Goal: Submit feedback/report problem

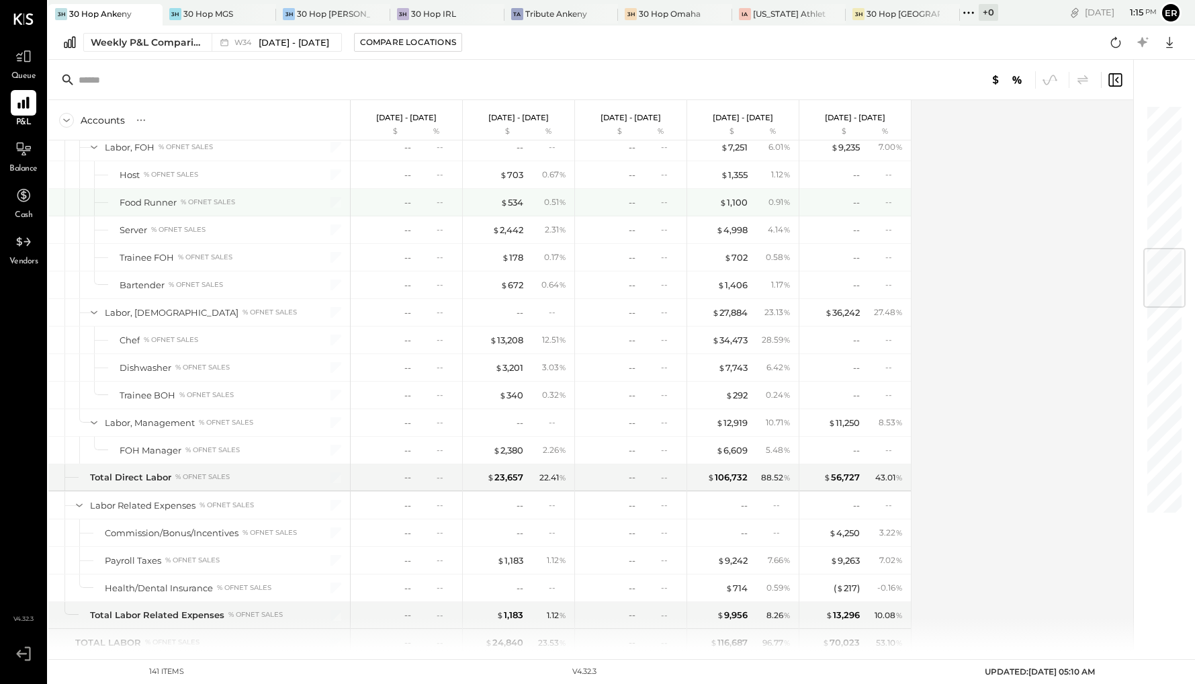
scroll to position [1218, 0]
click at [222, 12] on div "30 Hop MGS" at bounding box center [208, 13] width 50 height 11
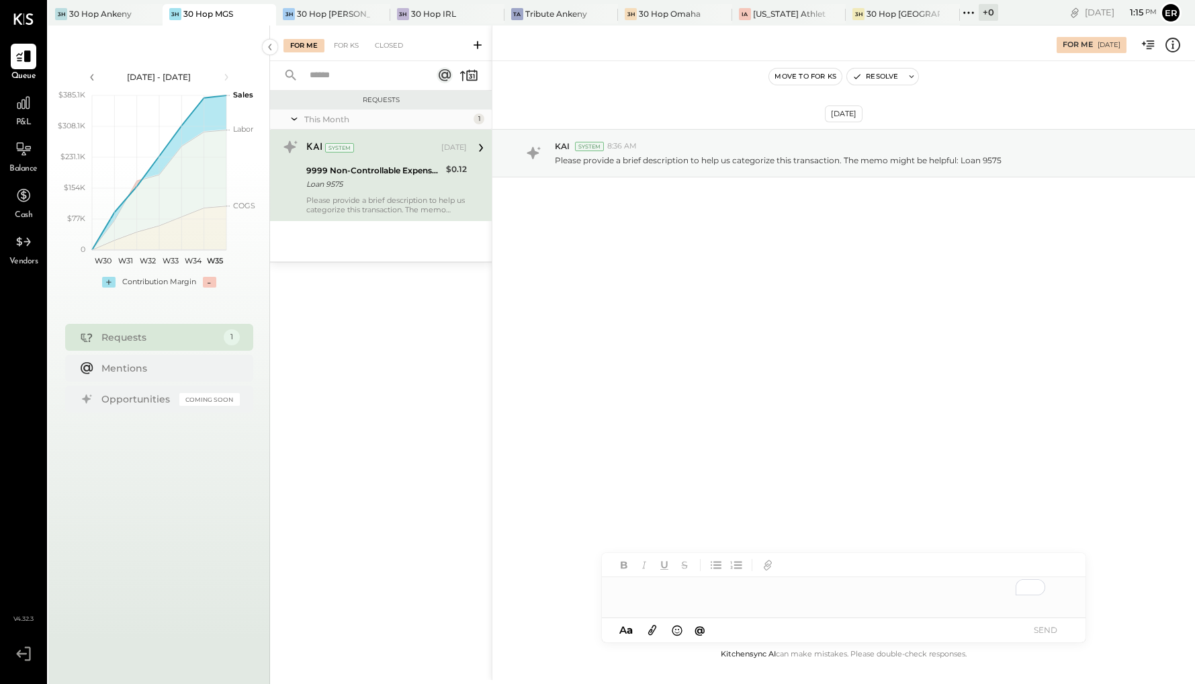
click at [401, 198] on div "Please provide a brief description to help us categorize this transaction. The …" at bounding box center [386, 205] width 161 height 19
click at [482, 147] on icon at bounding box center [480, 147] width 17 height 17
click at [673, 591] on div "To enrich screen reader interactions, please activate Accessibility in Grammarl…" at bounding box center [844, 590] width 484 height 27
click at [1061, 628] on button "SEND" at bounding box center [1046, 630] width 54 height 18
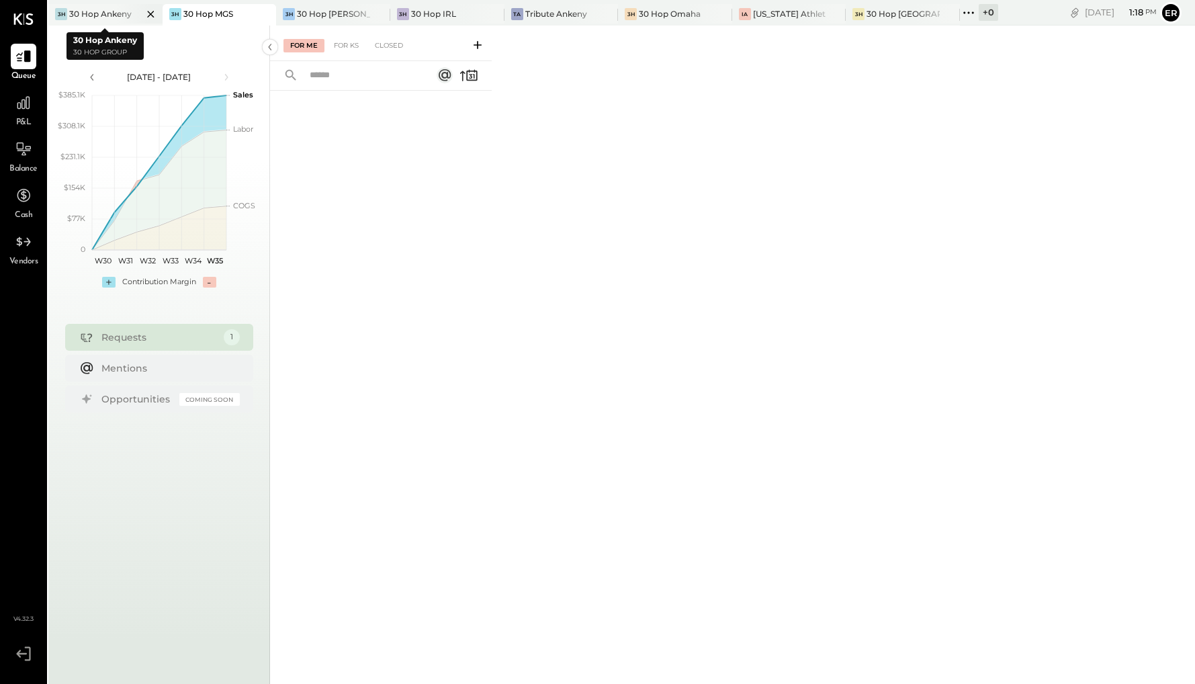
click at [103, 15] on div "30 Hop Ankeny" at bounding box center [100, 13] width 62 height 11
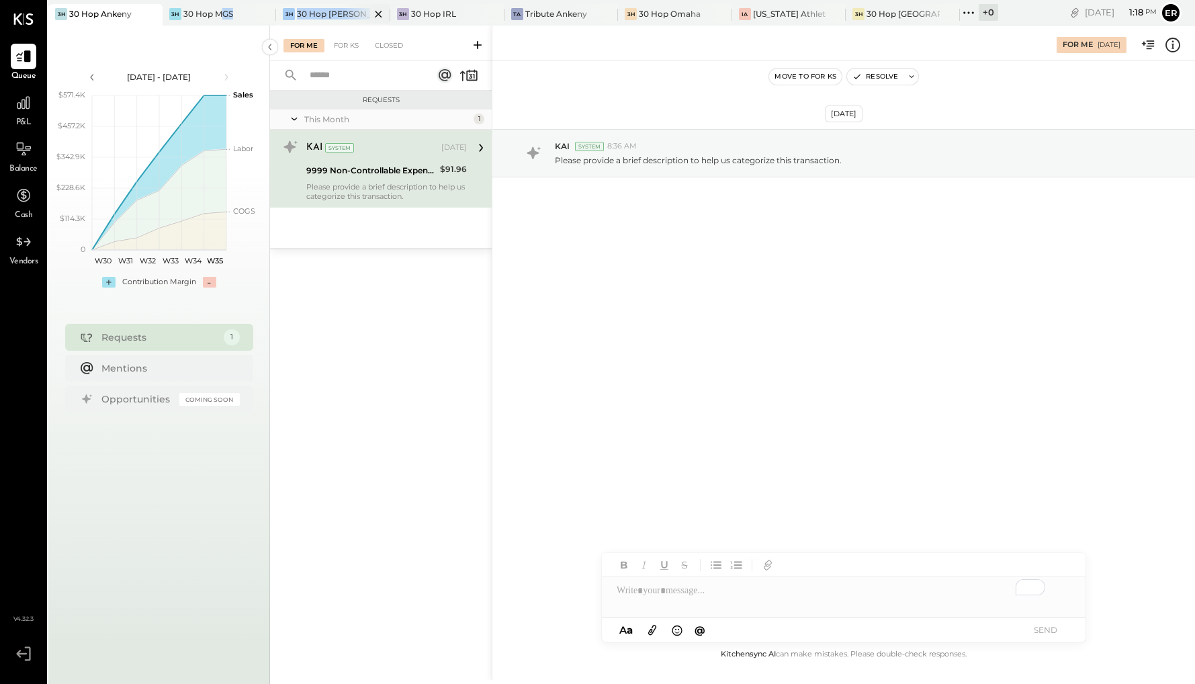
drag, startPoint x: 222, startPoint y: 14, endPoint x: 359, endPoint y: 12, distance: 137.1
click at [359, 12] on div "3H 30 Hop Ankeny 3H 30 Hop MGS 3H 30 Hop Lee's Summit 3H 30 Hop IRL TA Tribute …" at bounding box center [523, 13] width 950 height 26
click at [354, 14] on div at bounding box center [366, 13] width 47 height 19
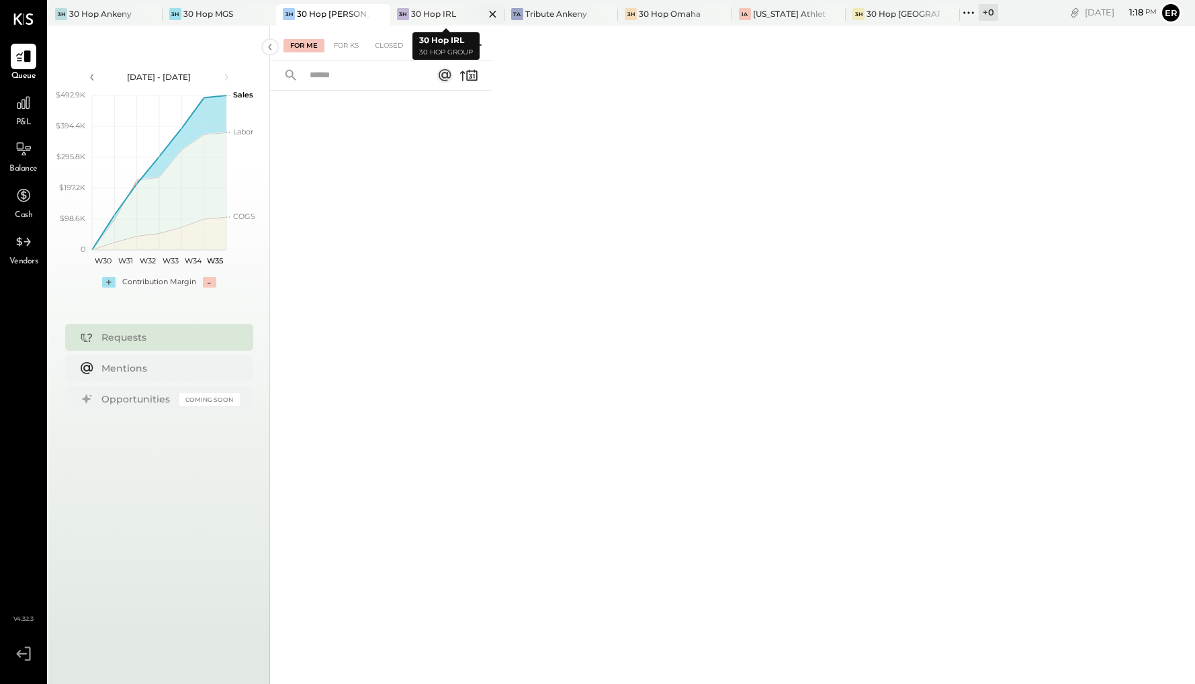
click at [441, 15] on div "30 Hop IRL" at bounding box center [433, 13] width 45 height 11
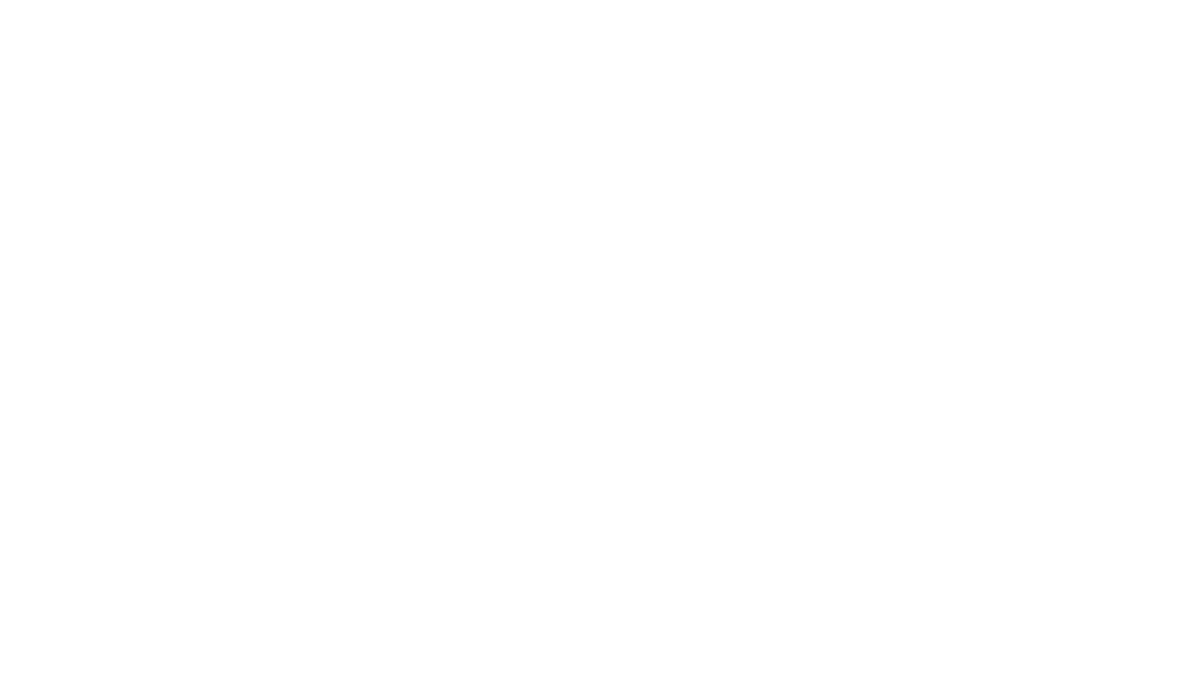
click at [336, 0] on html at bounding box center [597, 0] width 1195 height 0
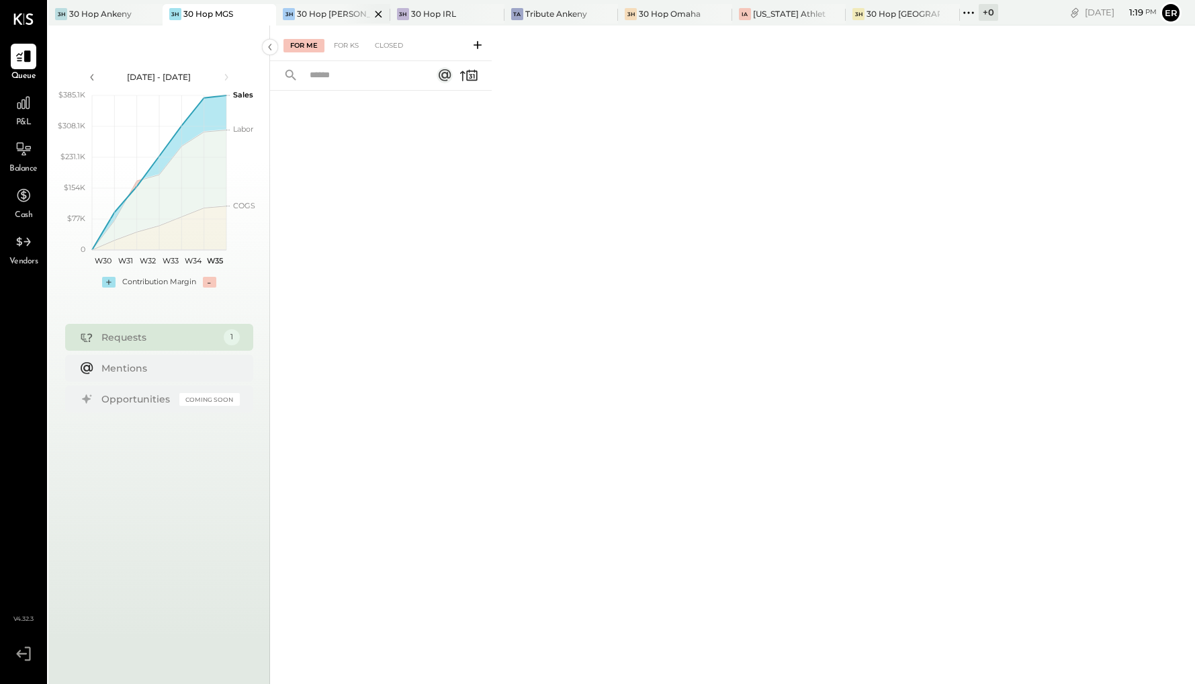
click at [298, 9] on div "30 Hop [PERSON_NAME] Summit" at bounding box center [333, 13] width 73 height 11
click at [122, 11] on div at bounding box center [139, 13] width 47 height 19
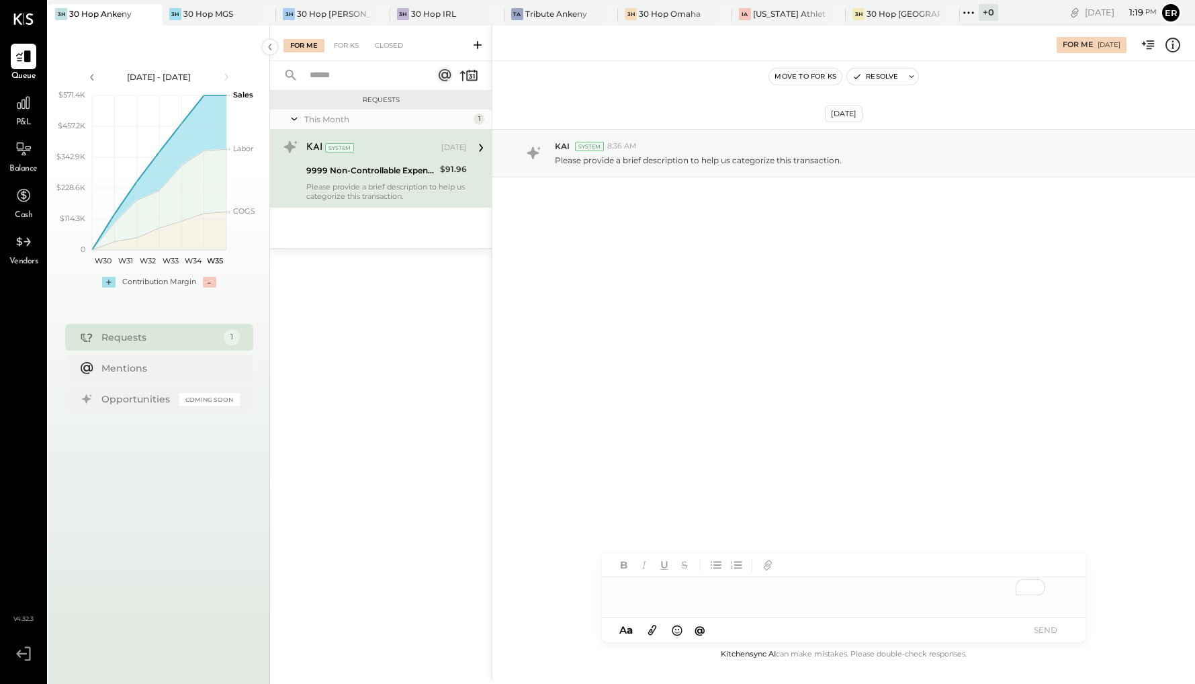
click at [358, 179] on div "KAI System Aug 01, 2025 9999 Non-Controllable Expenses:Other Income and Expense…" at bounding box center [386, 168] width 161 height 65
click at [418, 168] on div "9999 Non-Controllable Expenses:Other Income and Expenses:To Be Classified P&L" at bounding box center [371, 170] width 130 height 13
click at [482, 146] on icon at bounding box center [481, 148] width 4 height 8
click at [200, 342] on div "Requests" at bounding box center [159, 337] width 116 height 13
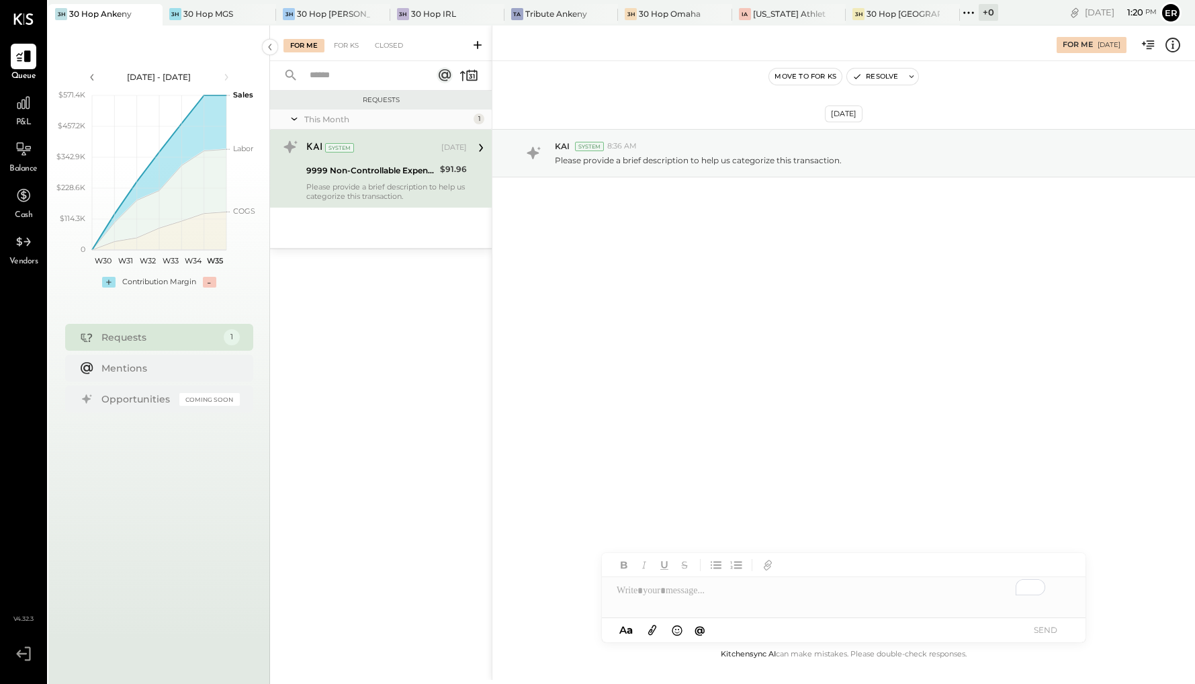
click at [376, 164] on div "9999 Non-Controllable Expenses:Other Income and Expenses:To Be Classified P&L" at bounding box center [371, 170] width 130 height 13
click at [636, 156] on p "Please provide a brief description to help us categorize this transaction." at bounding box center [698, 160] width 287 height 11
click at [640, 160] on p "Please provide a brief description to help us categorize this transaction." at bounding box center [698, 160] width 287 height 11
click at [914, 79] on icon at bounding box center [911, 76] width 9 height 9
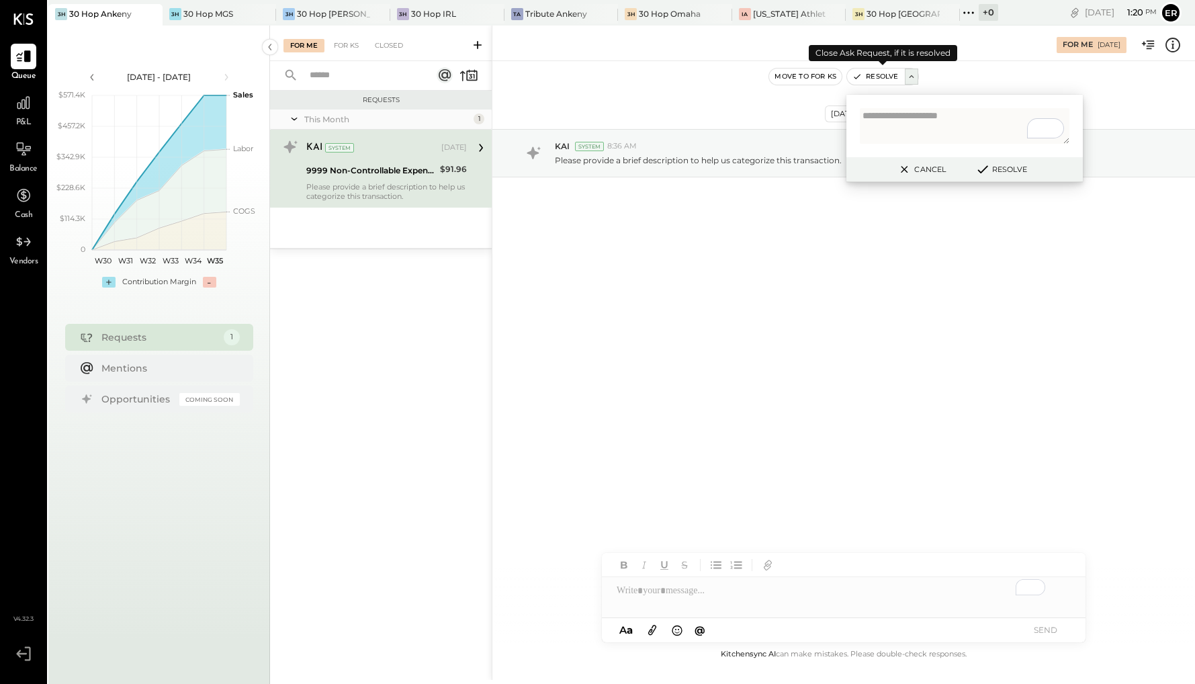
click at [914, 79] on icon at bounding box center [911, 76] width 9 height 9
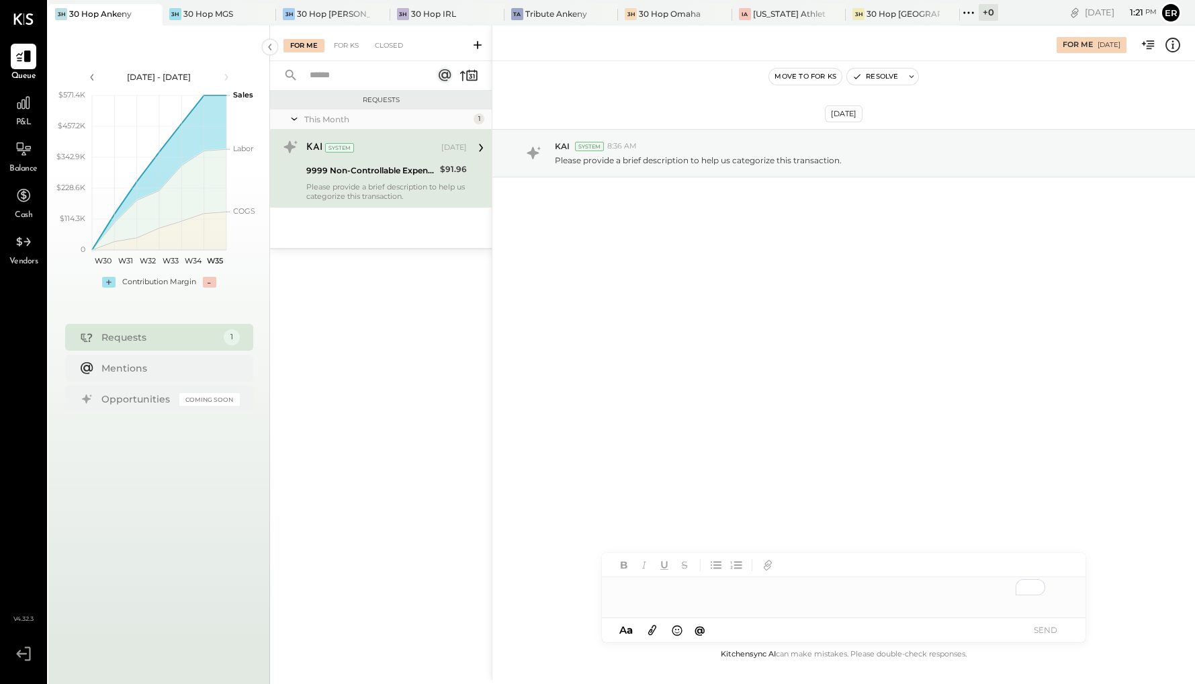
click at [743, 593] on div "To enrich screen reader interactions, please activate Accessibility in Grammarl…" at bounding box center [844, 590] width 484 height 27
click at [1058, 632] on button "SEND" at bounding box center [1046, 630] width 54 height 18
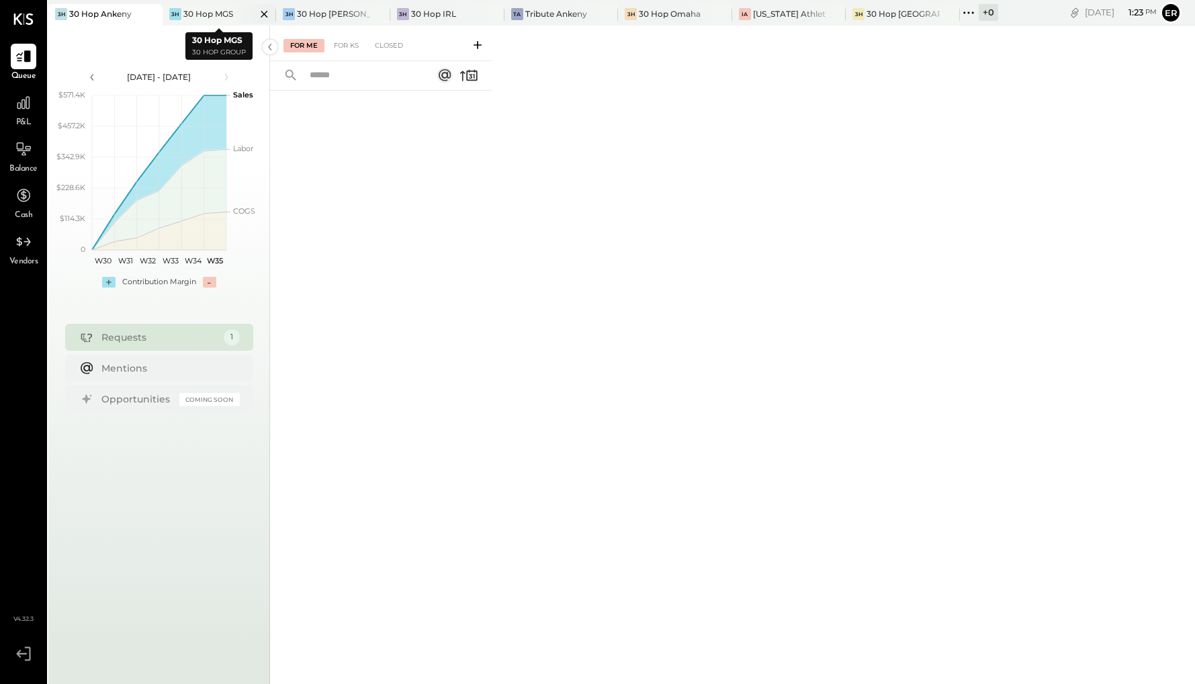
click at [216, 17] on div "30 Hop MGS" at bounding box center [208, 13] width 50 height 11
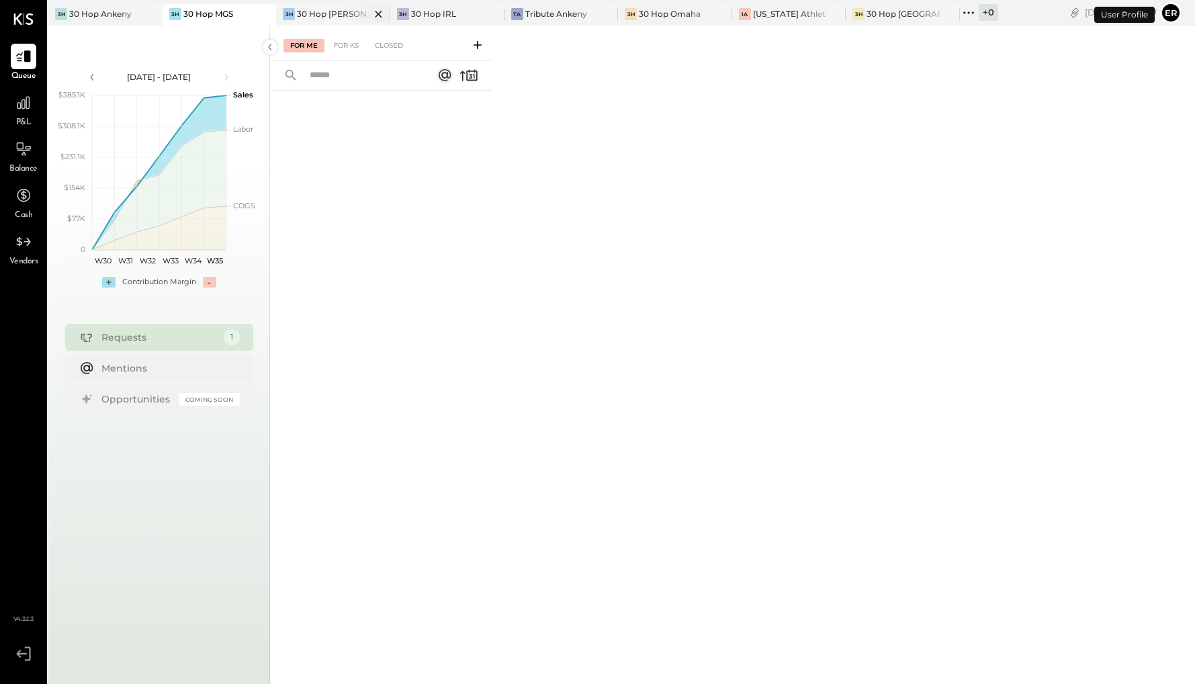
click at [310, 12] on div "30 Hop [PERSON_NAME] Summit" at bounding box center [333, 13] width 73 height 11
click at [436, 13] on div "30 Hop IRL" at bounding box center [433, 13] width 45 height 11
click at [549, 14] on div "Tribute Ankeny" at bounding box center [556, 13] width 62 height 11
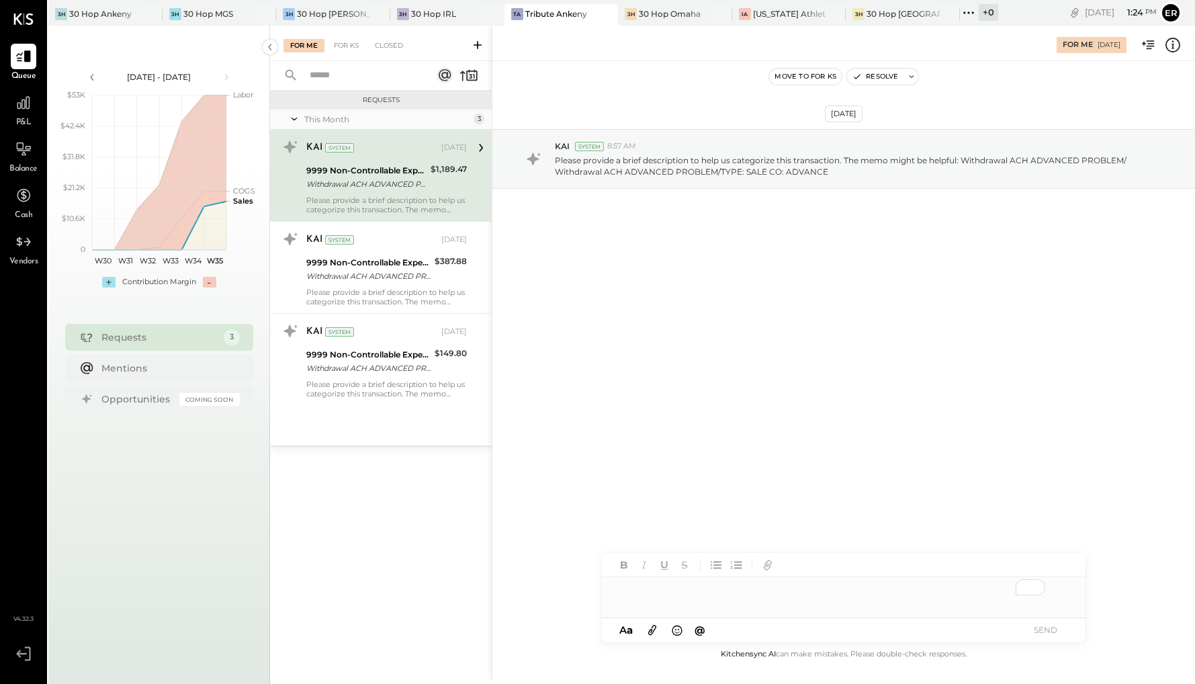
click at [751, 603] on div "To enrich screen reader interactions, please activate Accessibility in Grammarl…" at bounding box center [844, 590] width 484 height 27
click at [1056, 630] on button "SEND" at bounding box center [1046, 630] width 54 height 18
click at [405, 192] on div "9999 Non-Controllable Expenses:Other Income and Expenses:To Be Classified P&L W…" at bounding box center [368, 178] width 124 height 30
click at [726, 597] on div "To enrich screen reader interactions, please activate Accessibility in Grammarl…" at bounding box center [844, 597] width 484 height 40
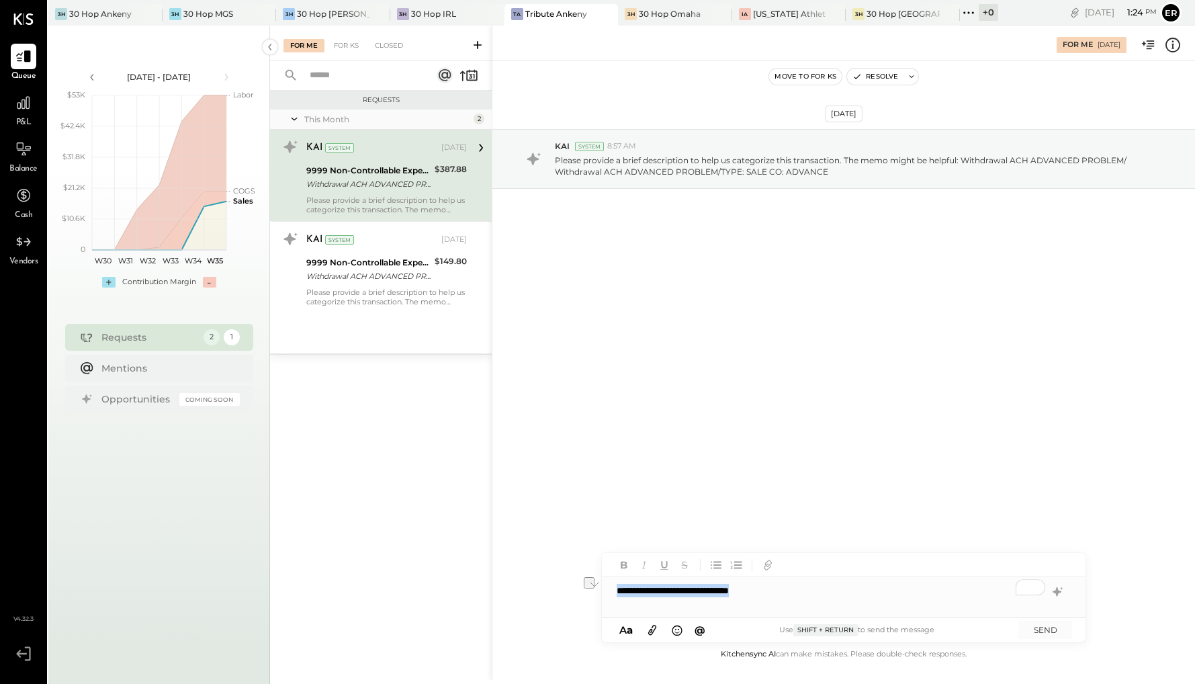
drag, startPoint x: 808, startPoint y: 590, endPoint x: 574, endPoint y: 581, distance: 234.7
click at [574, 581] on div "**********" at bounding box center [844, 353] width 704 height 655
copy div "**********"
click at [1064, 634] on button "SEND" at bounding box center [1046, 630] width 54 height 18
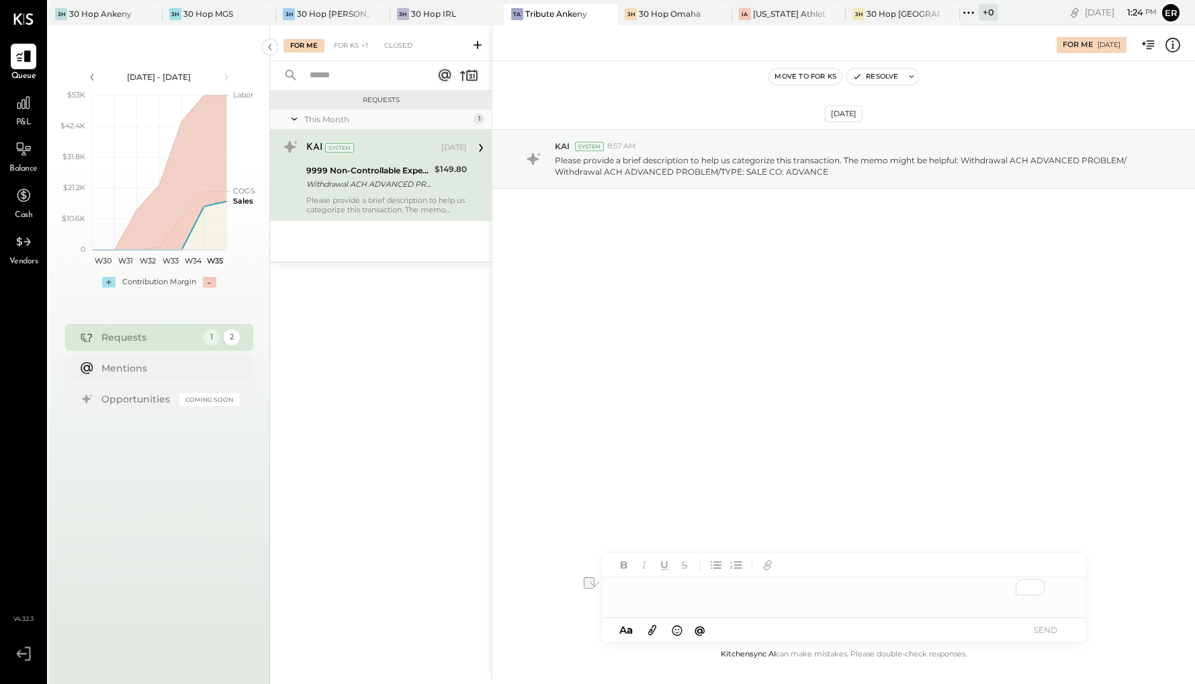
click at [353, 182] on div "Withdrawal ACH ADVANCED PROBLEM/ Withdrawal ACH ADVANCED PROBLEM/TYPE: SALE CO:…" at bounding box center [368, 183] width 124 height 13
click at [797, 595] on div "To enrich screen reader interactions, please activate Accessibility in Grammarl…" at bounding box center [844, 590] width 484 height 27
click at [1033, 624] on button "SEND" at bounding box center [1046, 630] width 54 height 18
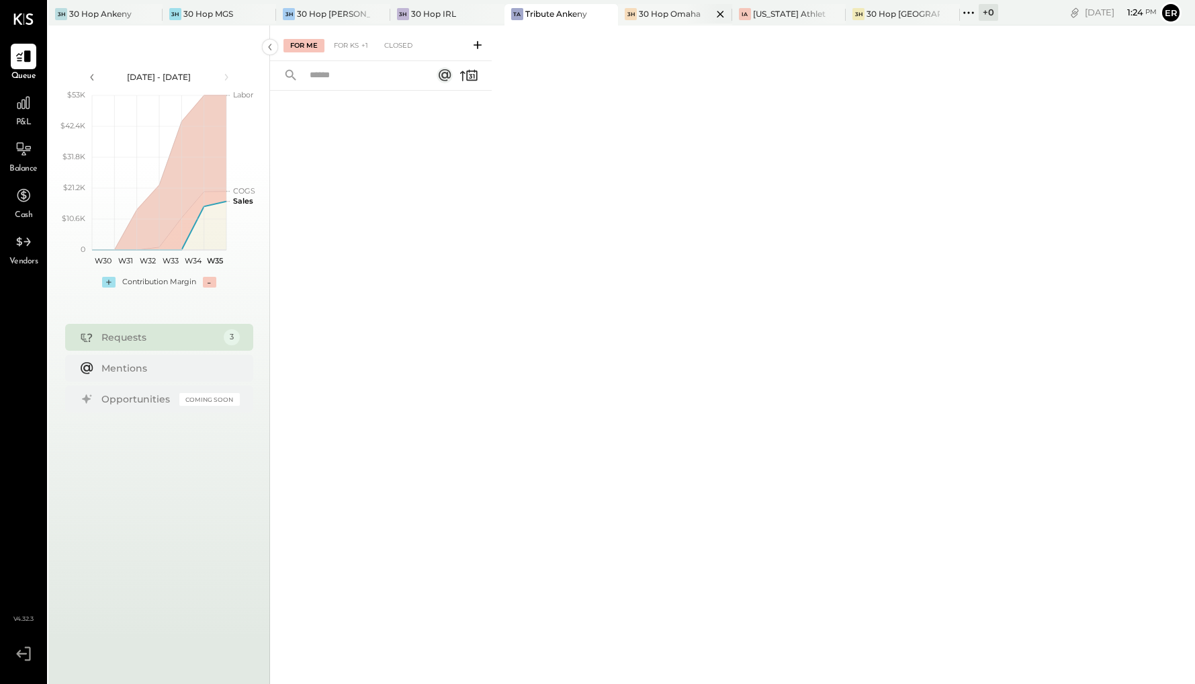
click at [658, 10] on div "30 Hop Omaha" at bounding box center [670, 13] width 62 height 11
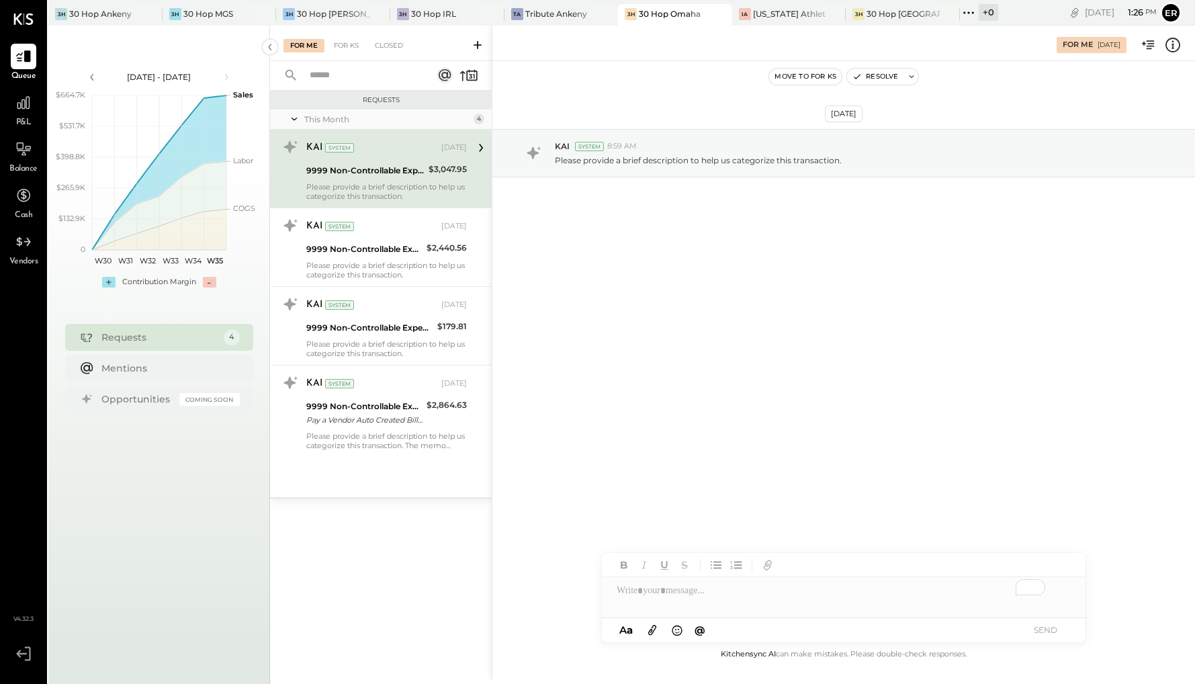
click at [651, 628] on icon at bounding box center [652, 629] width 15 height 15
click at [910, 554] on div "To enrich screen reader interactions, please activate Accessibility in Grammarl…" at bounding box center [844, 543] width 484 height 27
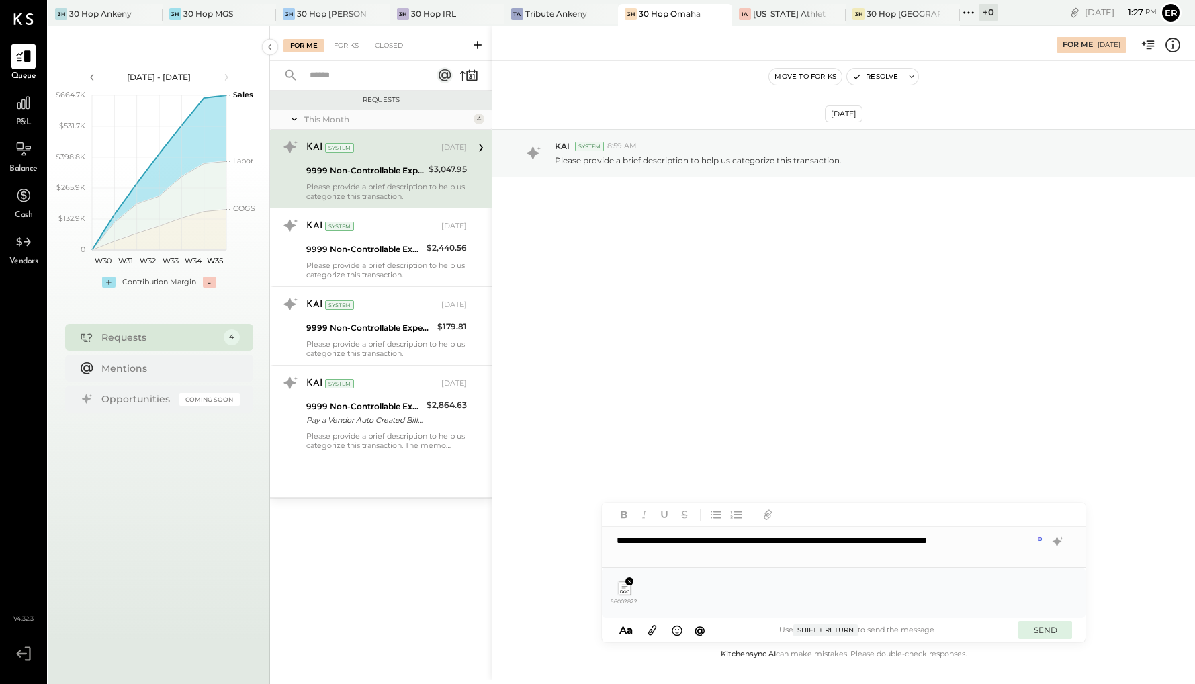
click at [1038, 626] on button "SEND" at bounding box center [1046, 630] width 54 height 18
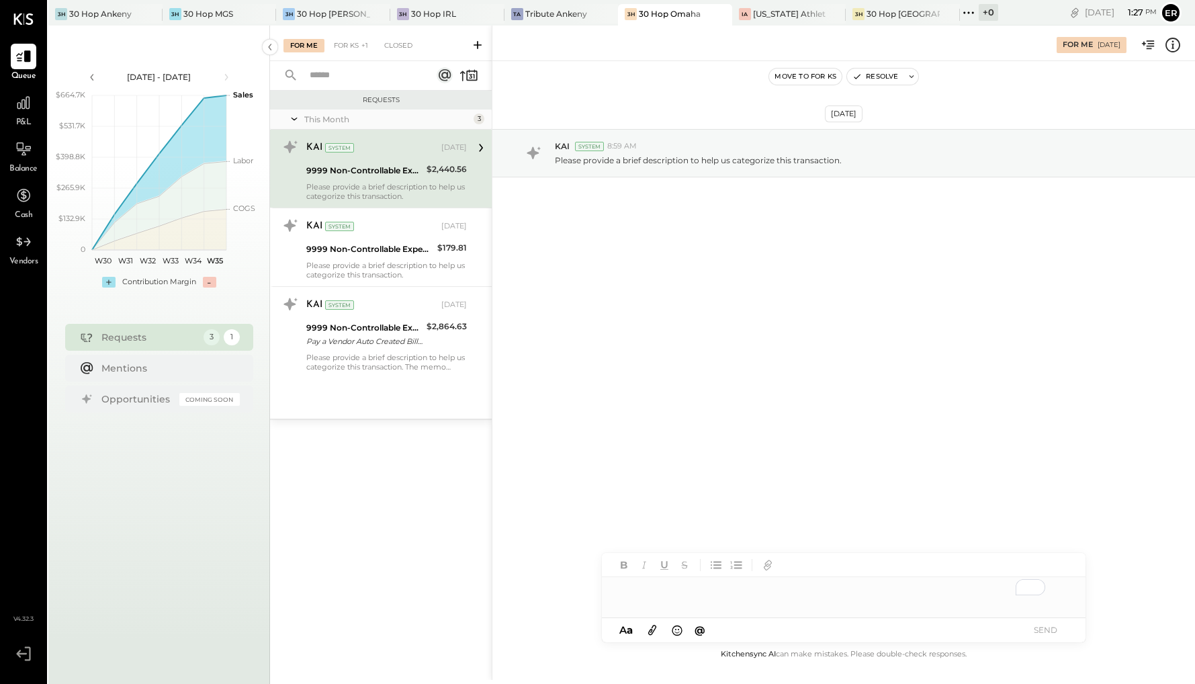
click at [382, 192] on div "Please provide a brief description to help us categorize this transaction." at bounding box center [386, 191] width 161 height 19
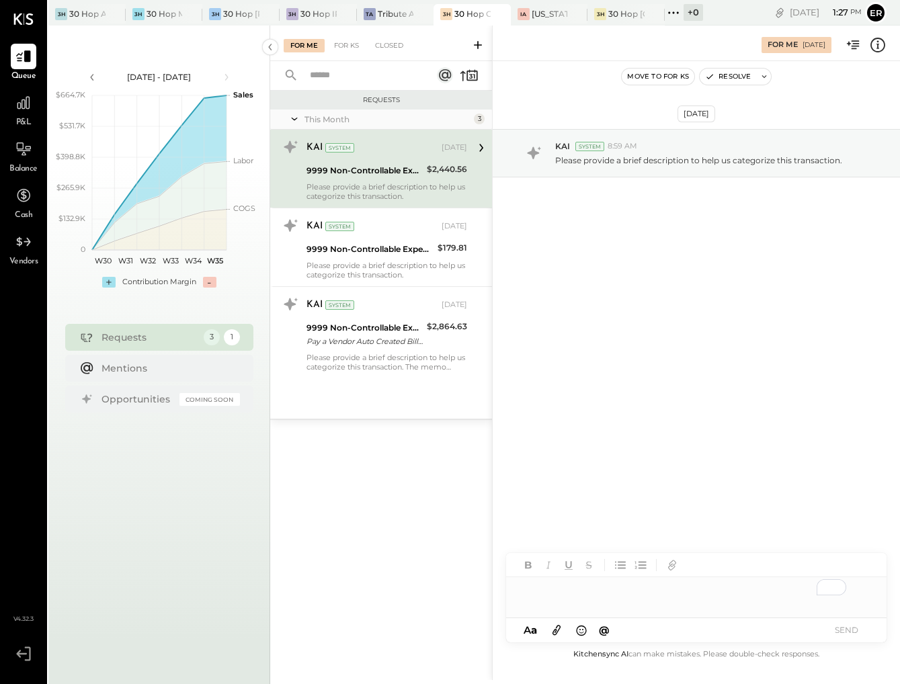
click at [678, 597] on div "To enrich screen reader interactions, please activate Accessibility in Grammarl…" at bounding box center [696, 590] width 380 height 27
click at [845, 632] on button "SEND" at bounding box center [846, 630] width 54 height 18
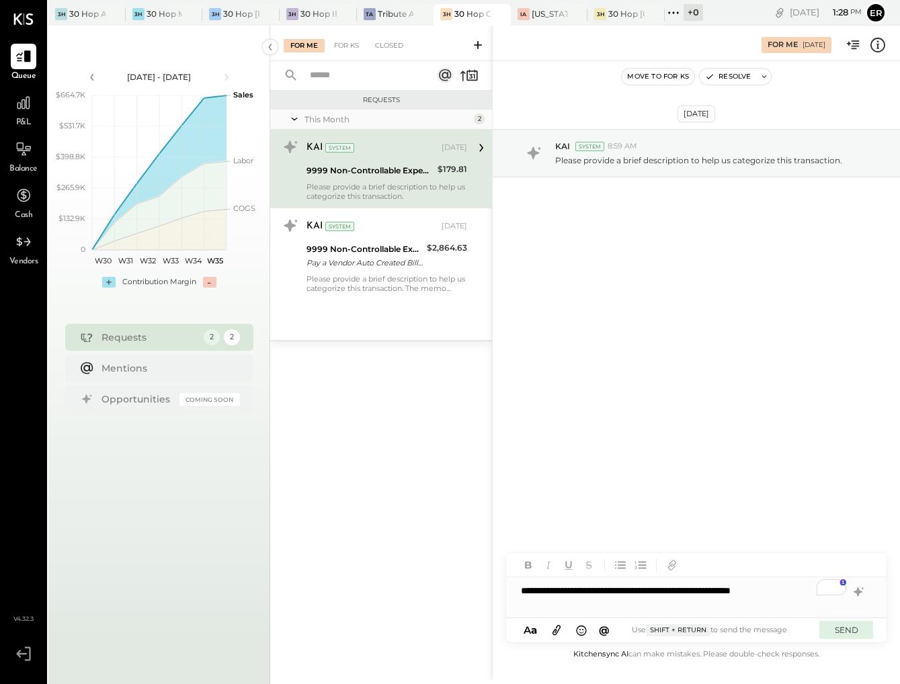
click at [854, 630] on button "SEND" at bounding box center [846, 630] width 54 height 18
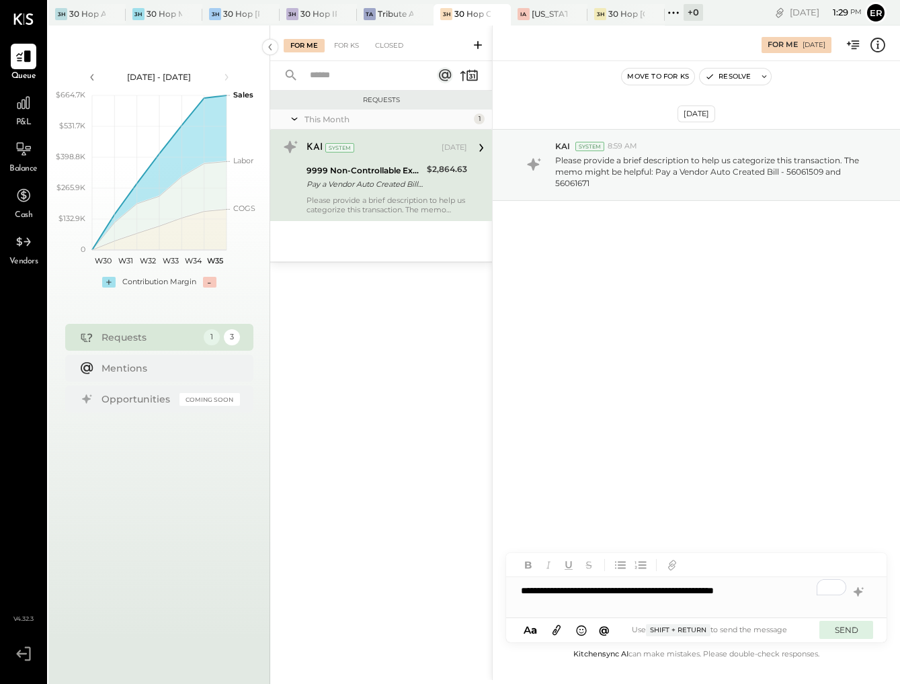
click at [824, 630] on button "SEND" at bounding box center [846, 630] width 54 height 18
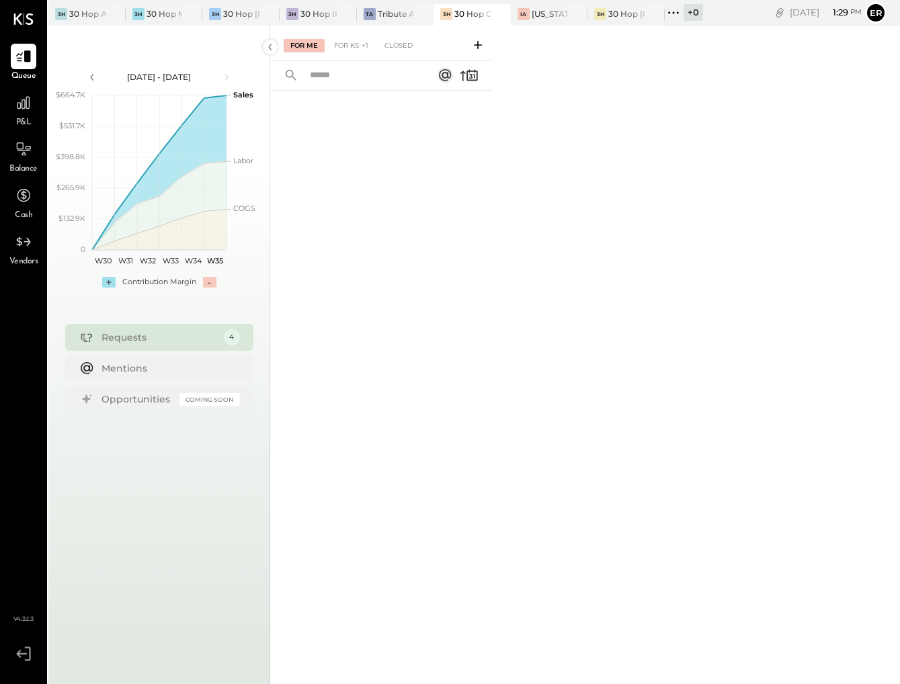
click at [547, 26] on div "For Me For KS +1 Closed" at bounding box center [585, 353] width 630 height 655
click at [549, 18] on div at bounding box center [563, 13] width 47 height 19
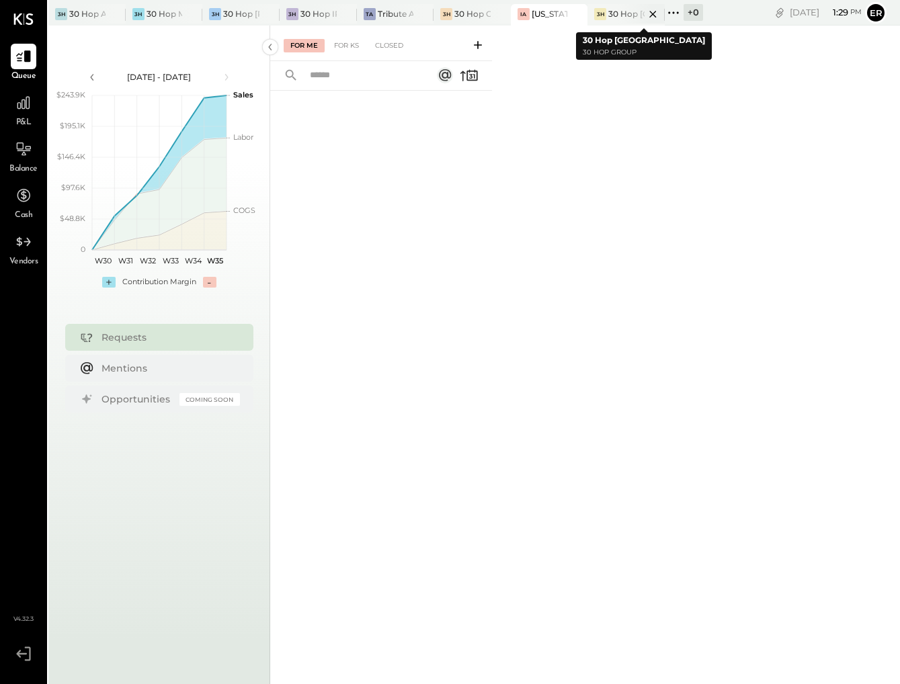
click at [609, 14] on div "30 Hop [GEOGRAPHIC_DATA]" at bounding box center [626, 13] width 36 height 11
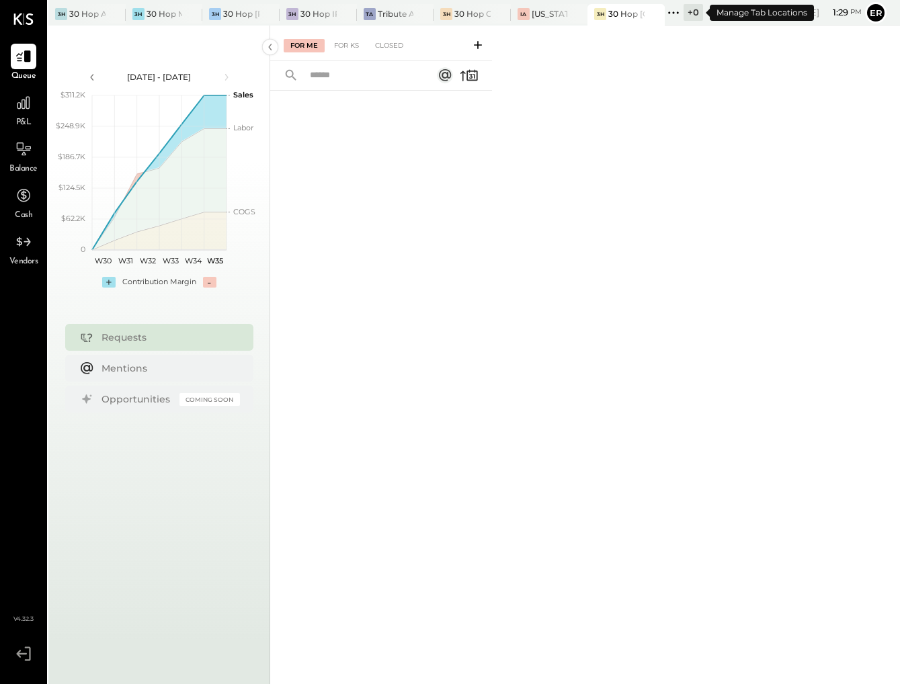
click at [700, 15] on div "+ 0" at bounding box center [692, 12] width 19 height 17
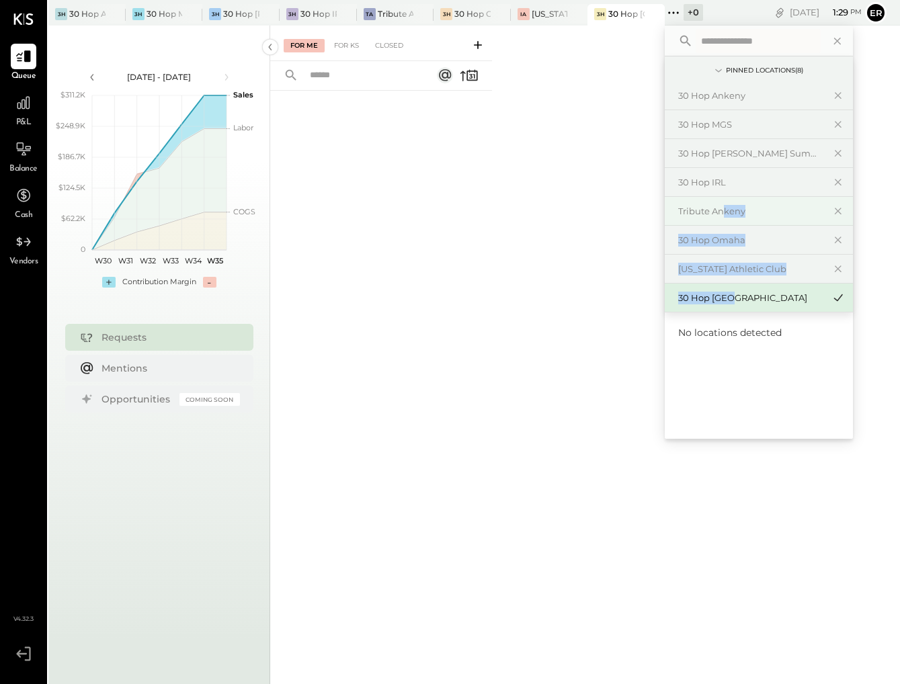
drag, startPoint x: 729, startPoint y: 277, endPoint x: 726, endPoint y: 208, distance: 68.6
click at [726, 208] on div "30 Hop Ankeny 30 Hop MGS 30 Hop Lee's Summit 30 Hop IRL Tribute Ankeny 30 Hop O…" at bounding box center [759, 196] width 188 height 230
click at [739, 297] on div "30 Hop [GEOGRAPHIC_DATA]" at bounding box center [750, 298] width 145 height 13
click at [729, 325] on div "No locations detected" at bounding box center [759, 327] width 188 height 30
click at [718, 71] on icon at bounding box center [718, 70] width 7 height 3
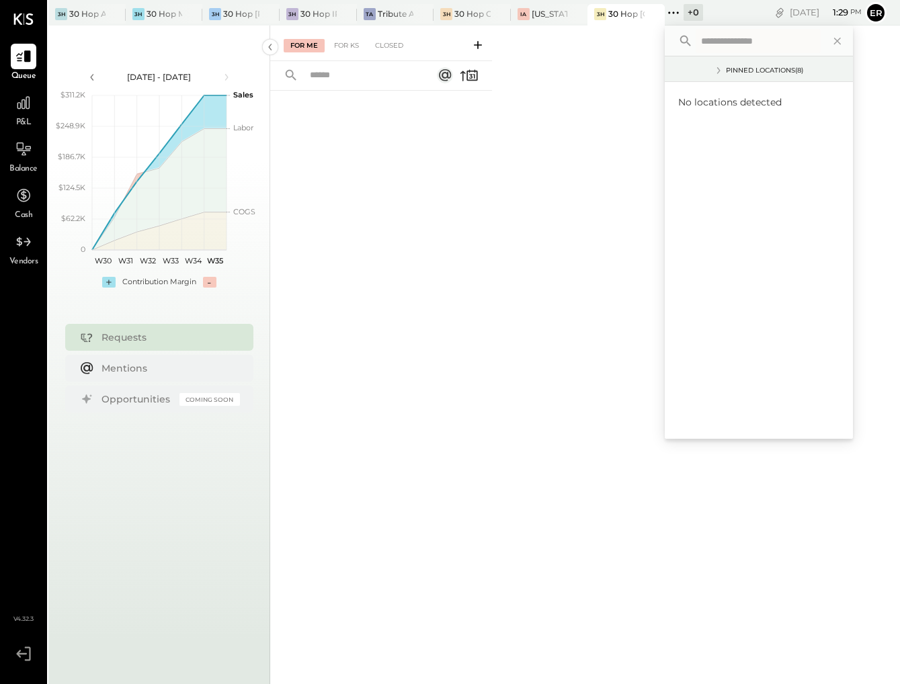
click at [718, 71] on icon at bounding box center [718, 70] width 3 height 7
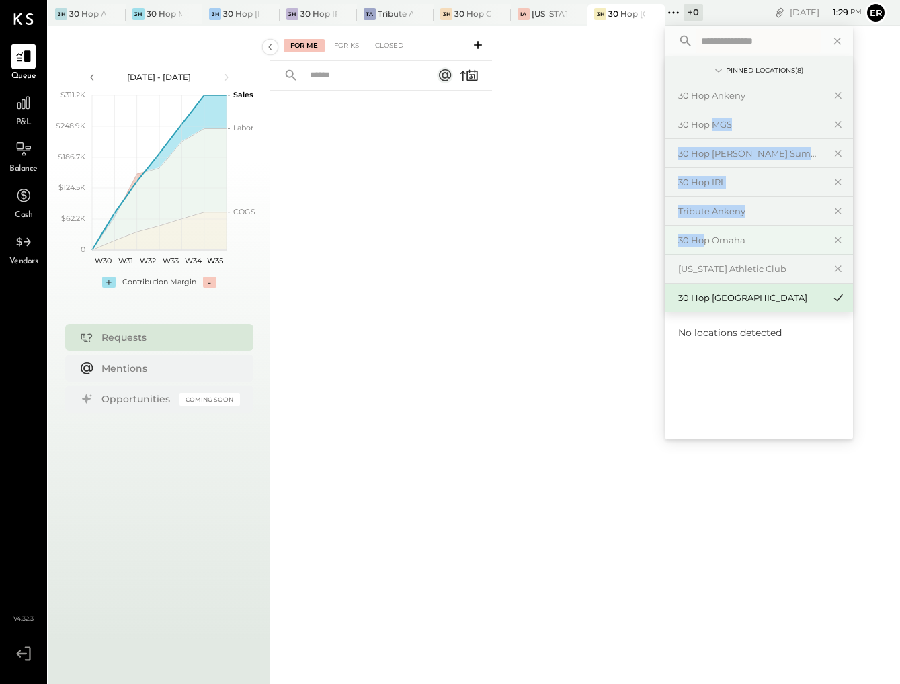
drag, startPoint x: 711, startPoint y: 122, endPoint x: 706, endPoint y: 239, distance: 117.0
click at [707, 239] on div "30 Hop Ankeny 30 Hop MGS 30 Hop Lee's Summit 30 Hop IRL Tribute Ankeny 30 Hop O…" at bounding box center [759, 196] width 188 height 230
click at [715, 335] on span "No locations detected" at bounding box center [729, 333] width 103 height 12
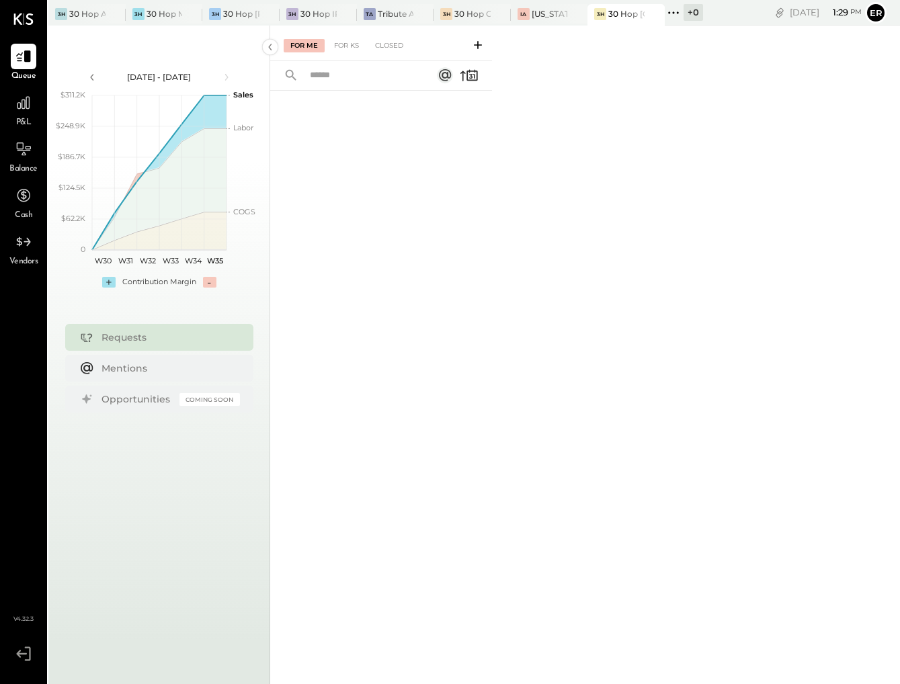
click at [590, 202] on div "For Me For KS Closed" at bounding box center [585, 353] width 630 height 655
click at [676, 15] on icon at bounding box center [673, 12] width 17 height 17
click at [676, 8] on icon at bounding box center [673, 12] width 17 height 17
click at [692, 11] on div "+ 0" at bounding box center [692, 12] width 19 height 17
click at [681, 13] on icon at bounding box center [673, 12] width 17 height 17
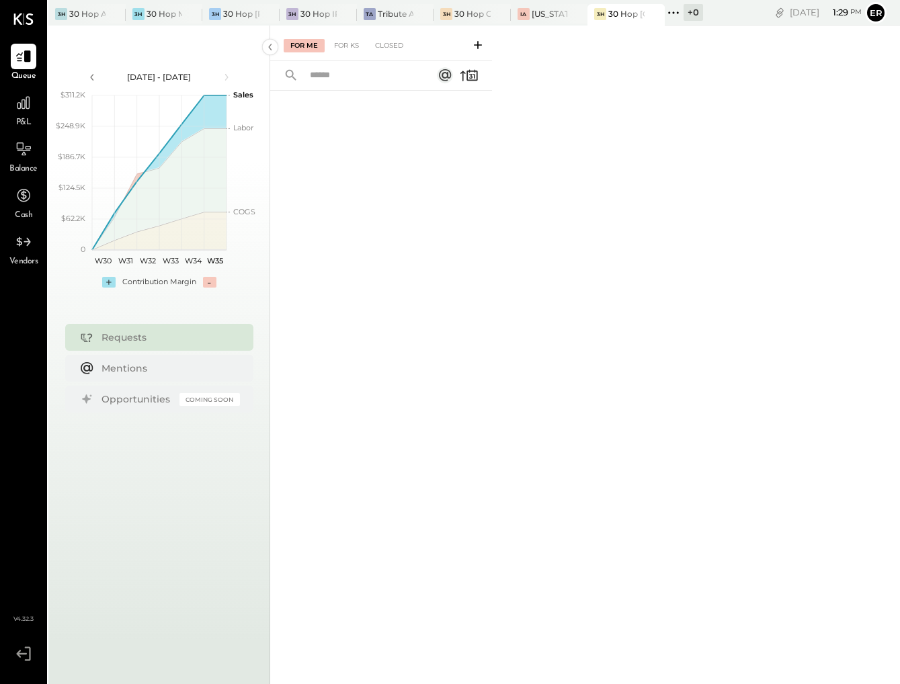
click at [611, 57] on div "For Me For KS Closed" at bounding box center [585, 353] width 630 height 655
click at [319, 16] on div at bounding box center [333, 13] width 47 height 19
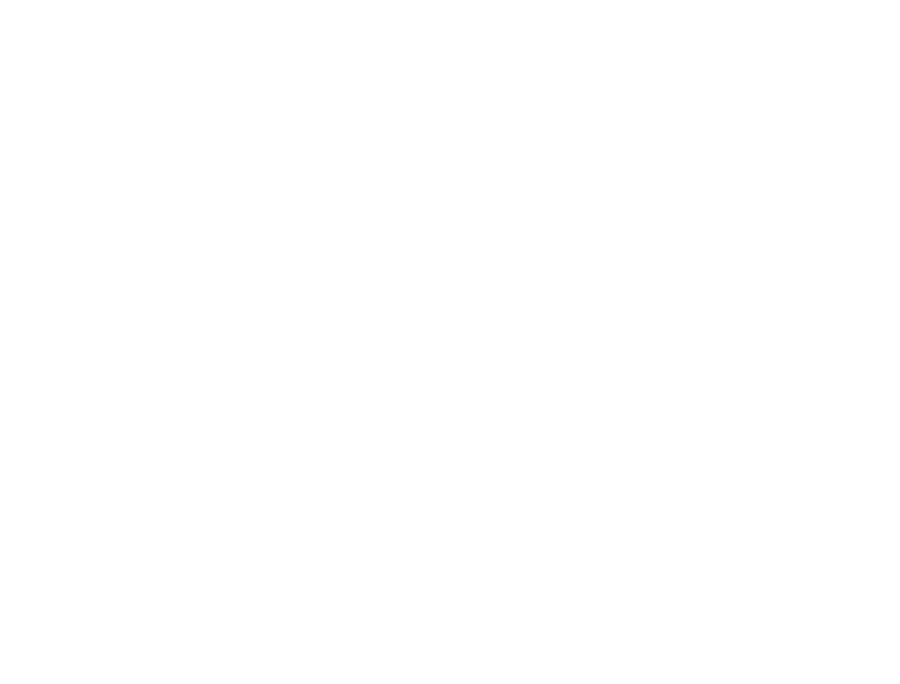
click at [381, 0] on html at bounding box center [450, 0] width 900 height 0
click at [386, 0] on html at bounding box center [450, 0] width 900 height 0
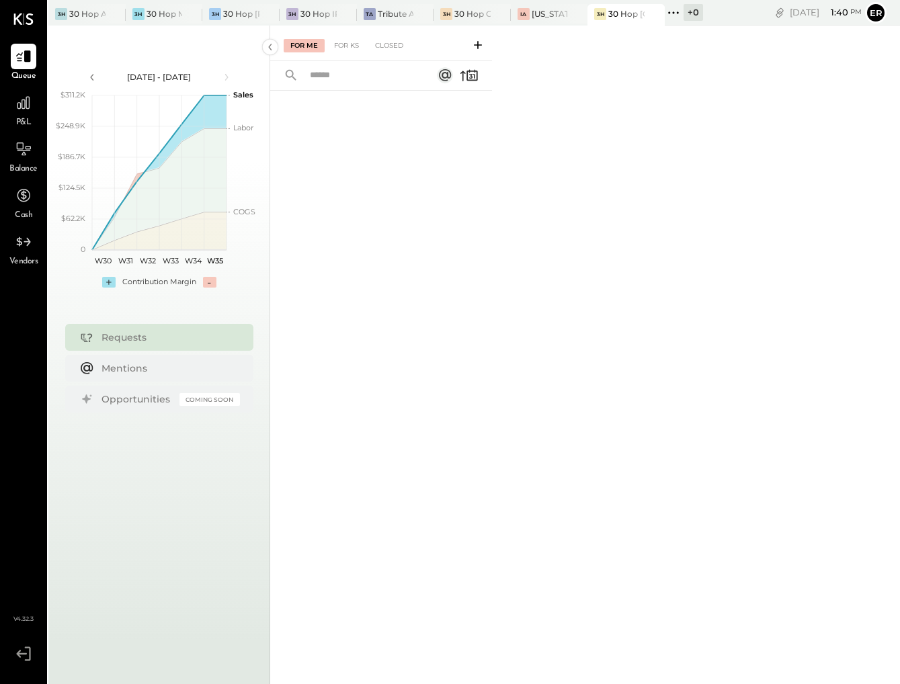
click at [20, 18] on icon at bounding box center [23, 18] width 20 height 11
click at [21, 61] on icon at bounding box center [23, 56] width 16 height 13
click at [26, 655] on icon at bounding box center [23, 654] width 24 height 20
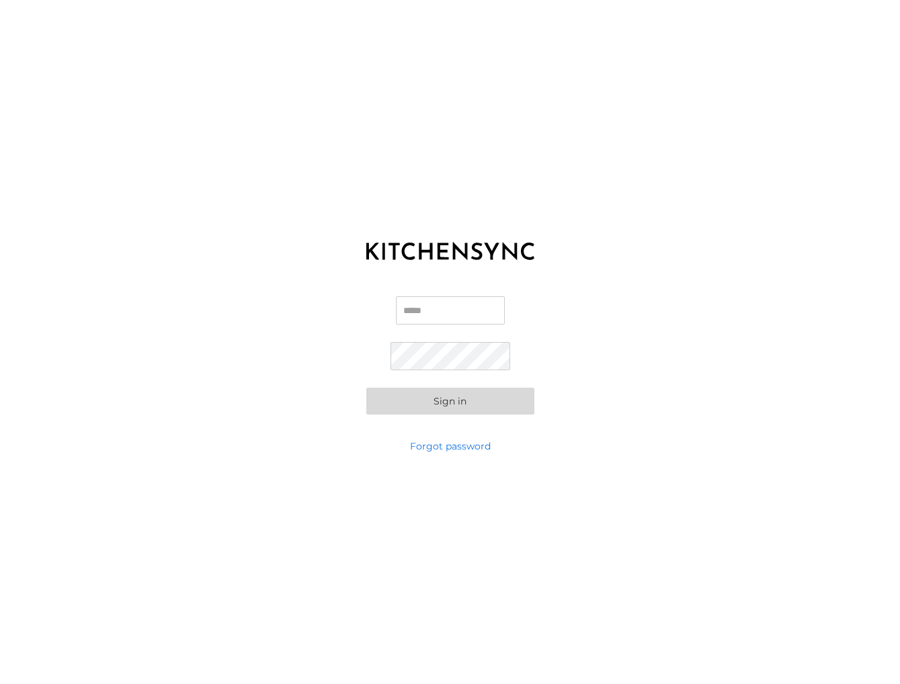
click at [453, 315] on input "Email" at bounding box center [450, 310] width 109 height 28
type input "**********"
click at [476, 397] on button "Sign in" at bounding box center [450, 401] width 168 height 27
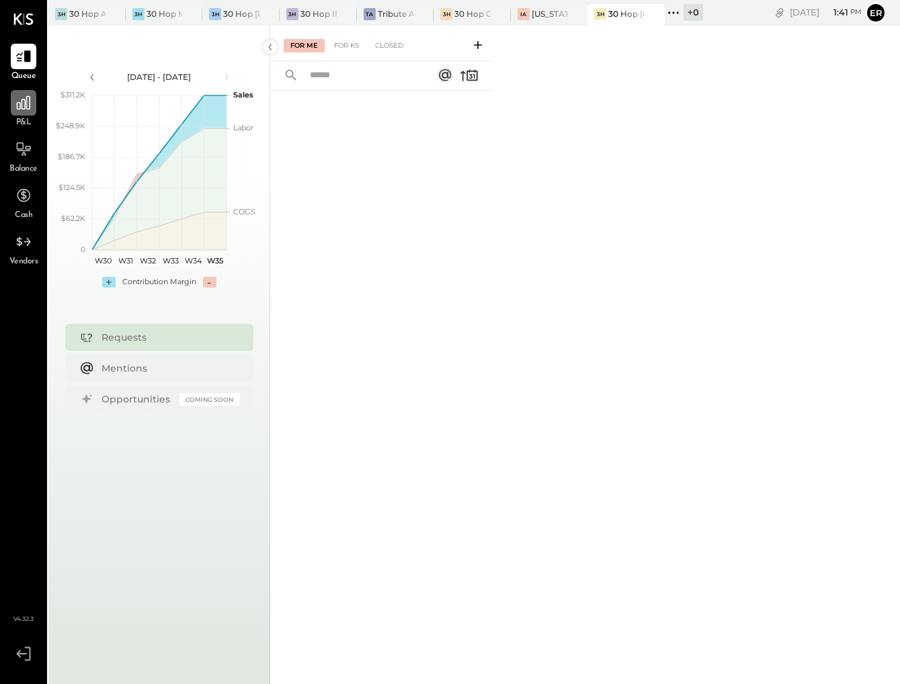
click at [25, 101] on icon at bounding box center [23, 102] width 13 height 13
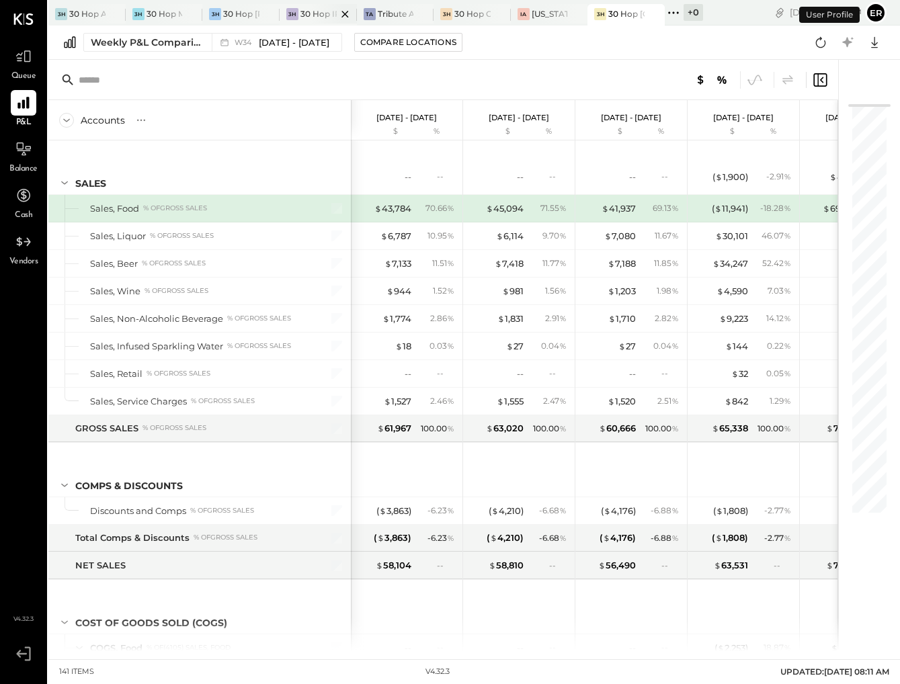
click at [317, 15] on div at bounding box center [333, 13] width 47 height 19
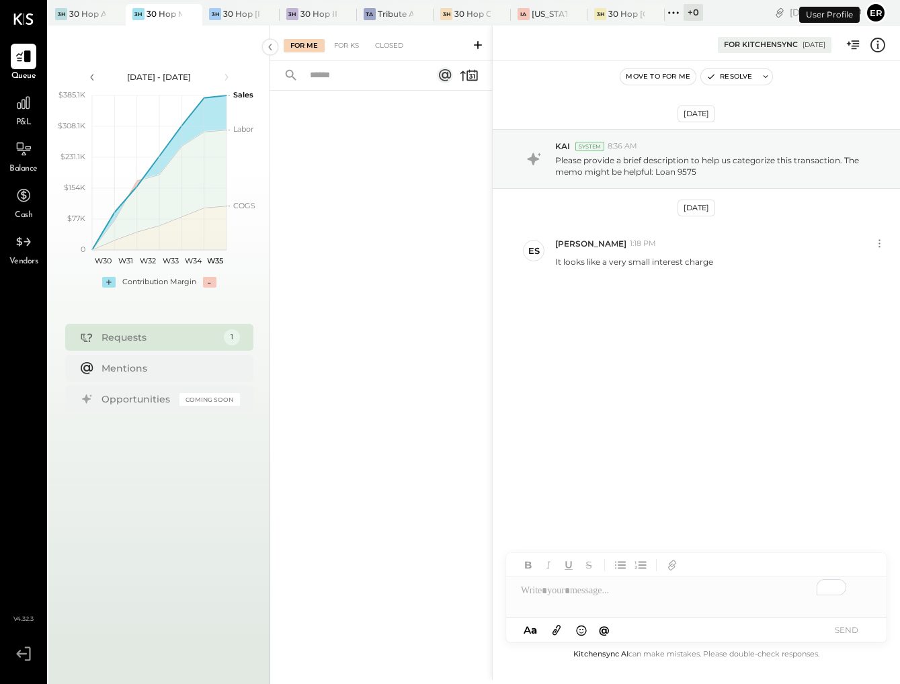
click at [878, 13] on button "Er" at bounding box center [876, 13] width 22 height 22
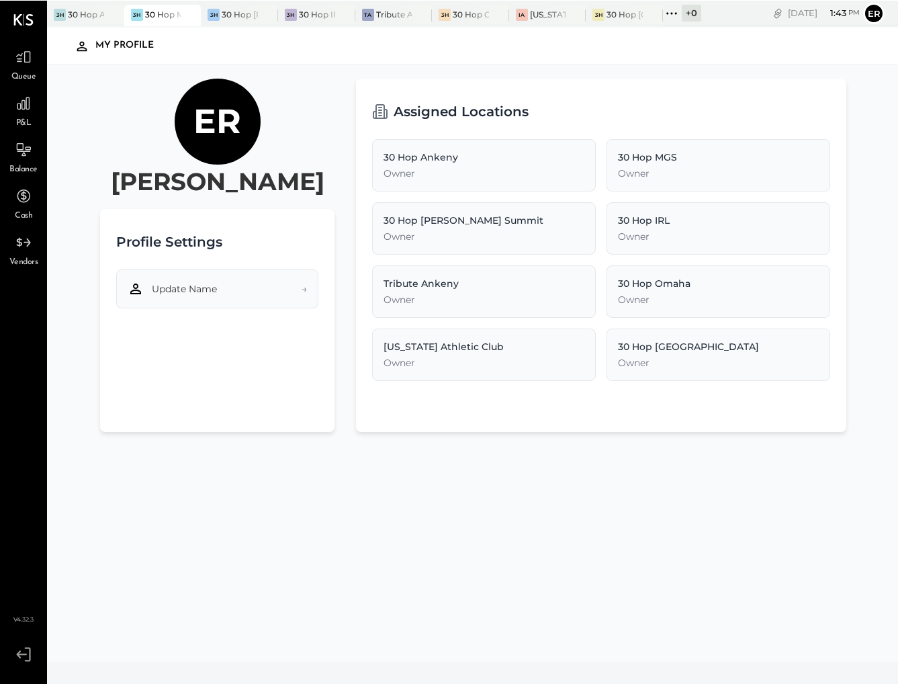
click at [227, 284] on button "Update Name →" at bounding box center [217, 288] width 202 height 39
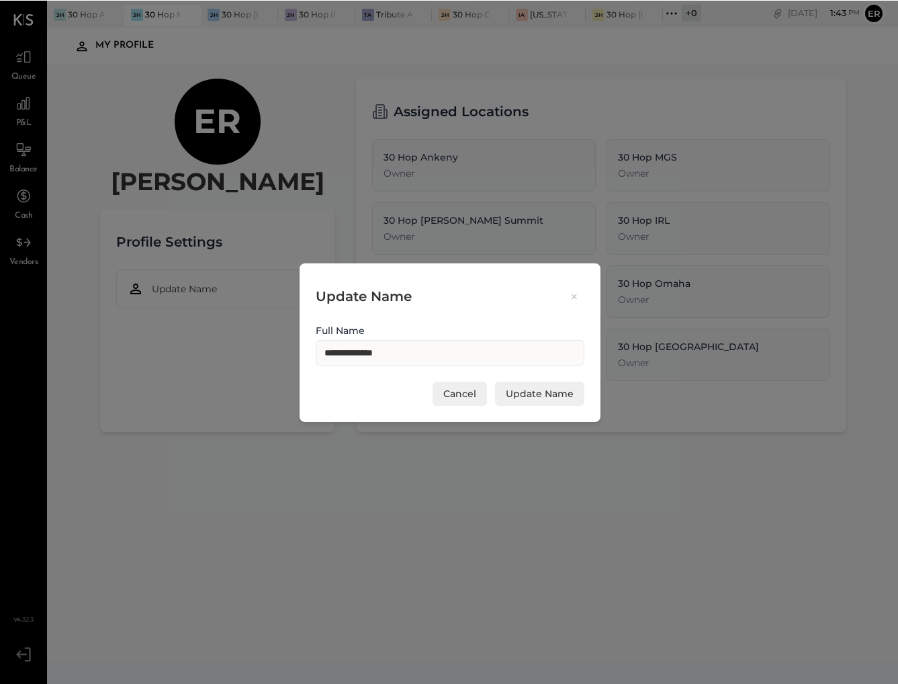
click at [578, 289] on button at bounding box center [574, 295] width 20 height 15
